Goal: Task Accomplishment & Management: Use online tool/utility

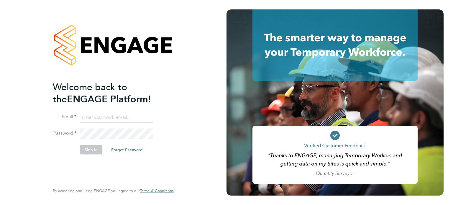
type input "[PERSON_NAME][EMAIL_ADDRESS][PERSON_NAME][DOMAIN_NAME]"
drag, startPoint x: 185, startPoint y: 107, endPoint x: 116, endPoint y: 155, distance: 84.0
click at [185, 107] on div "Welcome back to the ENGAGE Platform! Email [PERSON_NAME][EMAIL_ADDRESS][PERSON_…" at bounding box center [113, 102] width 144 height 205
click at [92, 148] on button "Sign In" at bounding box center [91, 149] width 22 height 9
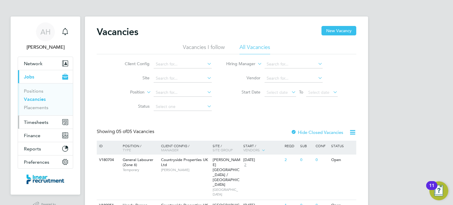
click at [29, 118] on button "Timesheets" at bounding box center [45, 122] width 55 height 13
click at [36, 123] on span "Timesheets" at bounding box center [36, 122] width 24 height 6
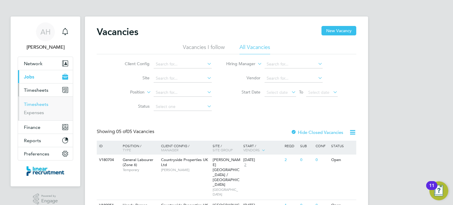
click at [35, 103] on link "Timesheets" at bounding box center [36, 104] width 24 height 6
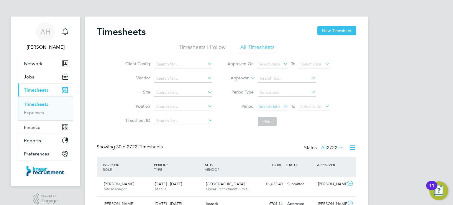
click at [265, 104] on span "Select date" at bounding box center [268, 106] width 21 height 5
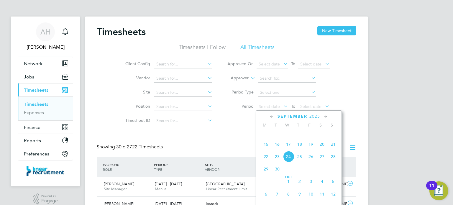
click at [268, 149] on span "15" at bounding box center [265, 143] width 11 height 11
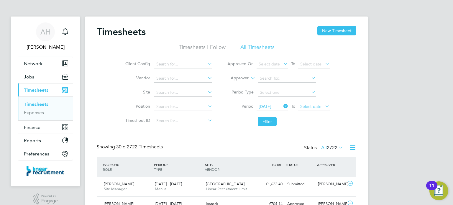
click at [314, 104] on span "Select date" at bounding box center [310, 106] width 21 height 5
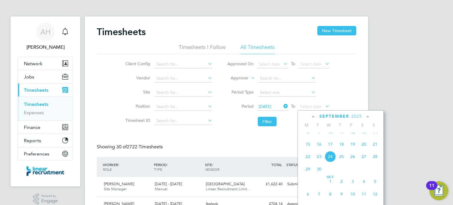
click at [378, 149] on span "21" at bounding box center [374, 143] width 11 height 11
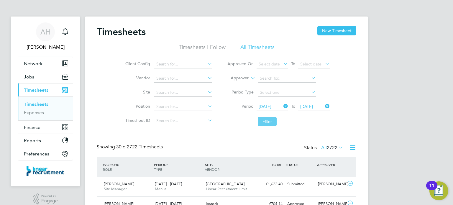
click at [269, 123] on button "Filter" at bounding box center [267, 121] width 19 height 9
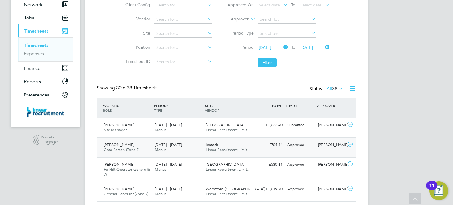
click at [303, 148] on div "Approved" at bounding box center [300, 145] width 31 height 10
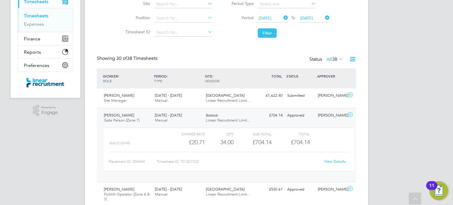
click at [338, 159] on link "View Details" at bounding box center [335, 161] width 22 height 5
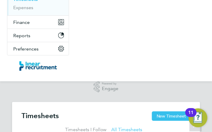
scroll to position [3, 3]
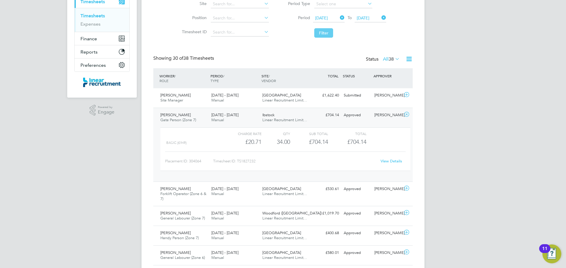
click at [326, 33] on button "Filter" at bounding box center [323, 32] width 19 height 9
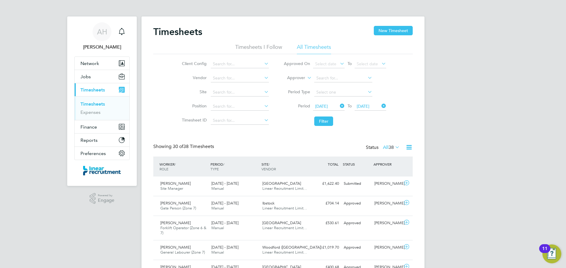
click at [325, 122] on button "Filter" at bounding box center [323, 121] width 19 height 9
click at [326, 123] on button "Filter" at bounding box center [323, 121] width 19 height 9
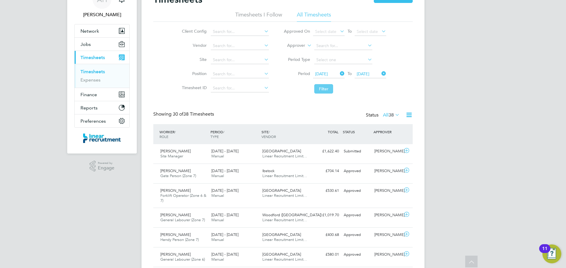
click at [325, 87] on button "Filter" at bounding box center [323, 88] width 19 height 9
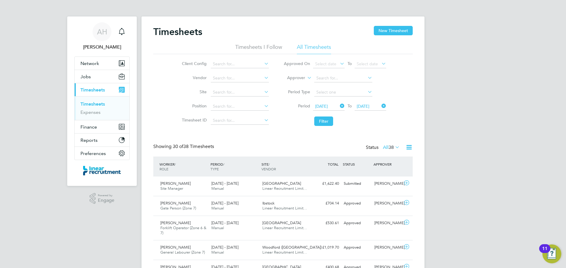
scroll to position [3, 3]
drag, startPoint x: 325, startPoint y: 121, endPoint x: 487, endPoint y: 130, distance: 162.0
click at [325, 121] on button "Filter" at bounding box center [323, 121] width 19 height 9
click at [325, 119] on button "Filter" at bounding box center [323, 121] width 19 height 9
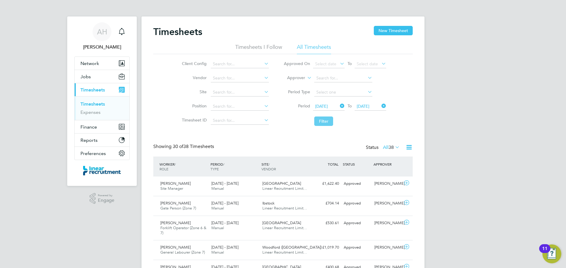
click at [326, 123] on button "Filter" at bounding box center [323, 121] width 19 height 9
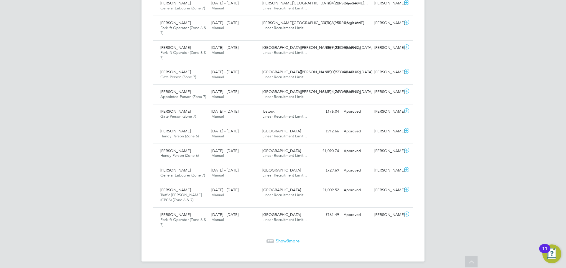
click at [293, 204] on span "Show 8 more" at bounding box center [288, 241] width 24 height 6
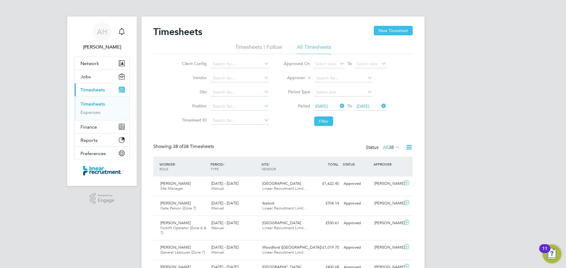
click at [326, 118] on button "Filter" at bounding box center [323, 121] width 19 height 9
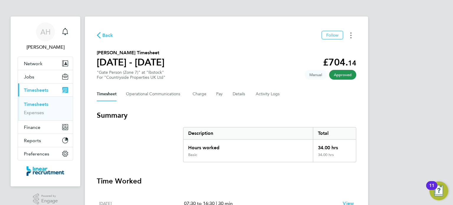
click at [351, 39] on button "Timesheets Menu" at bounding box center [350, 35] width 11 height 9
click at [315, 46] on link "Download timesheet" at bounding box center [320, 48] width 71 height 12
